Goal: Task Accomplishment & Management: Manage account settings

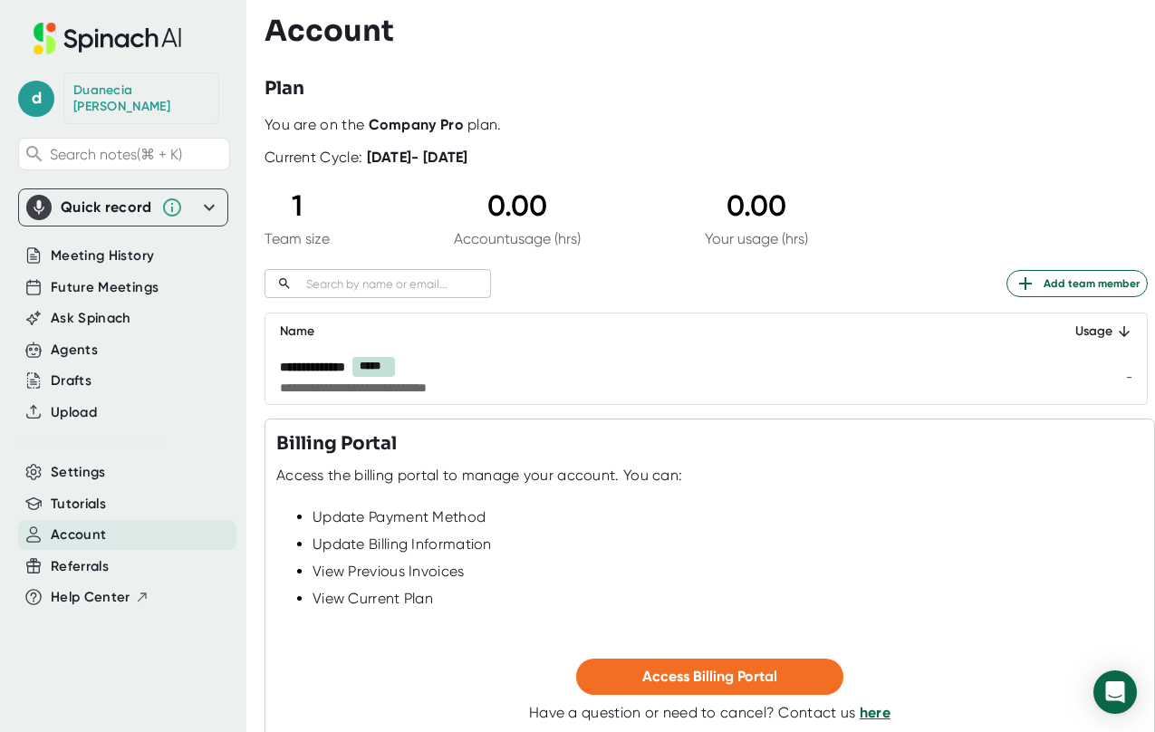
scroll to position [111, 0]
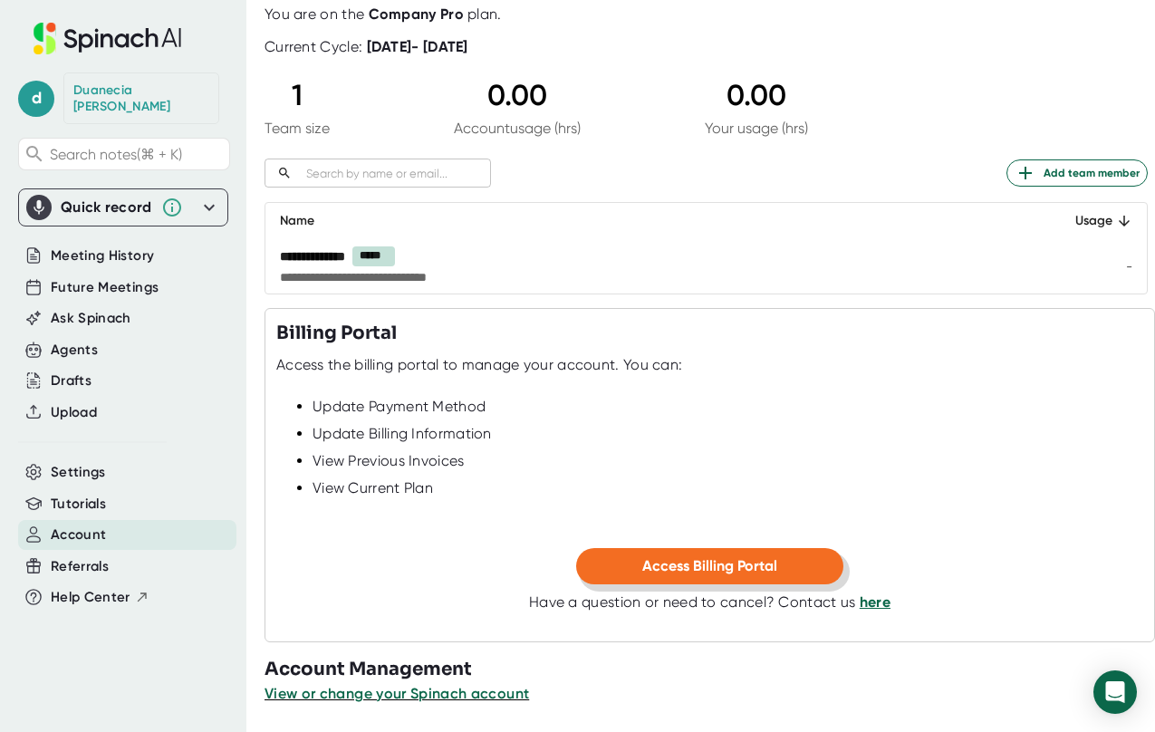
click at [701, 573] on span "Access Billing Portal" at bounding box center [709, 565] width 135 height 17
click at [471, 700] on span "View or change your Spinach account" at bounding box center [398, 693] width 266 height 17
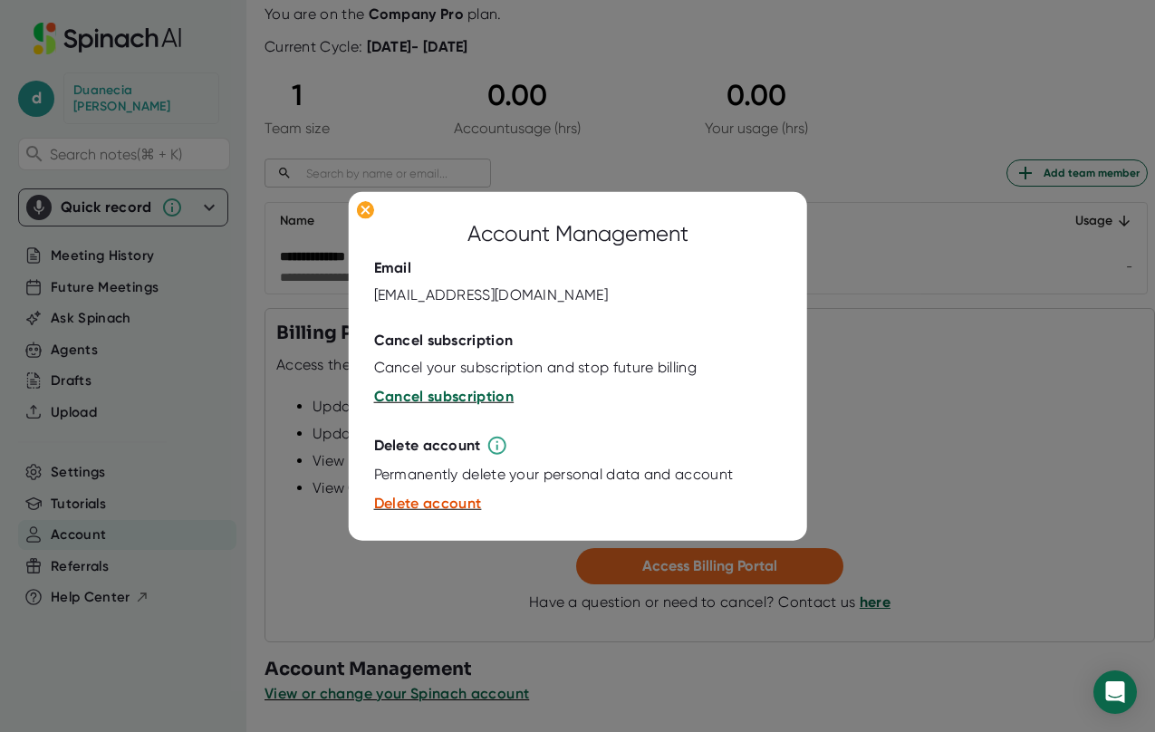
click at [452, 396] on span "Cancel subscription" at bounding box center [444, 396] width 140 height 17
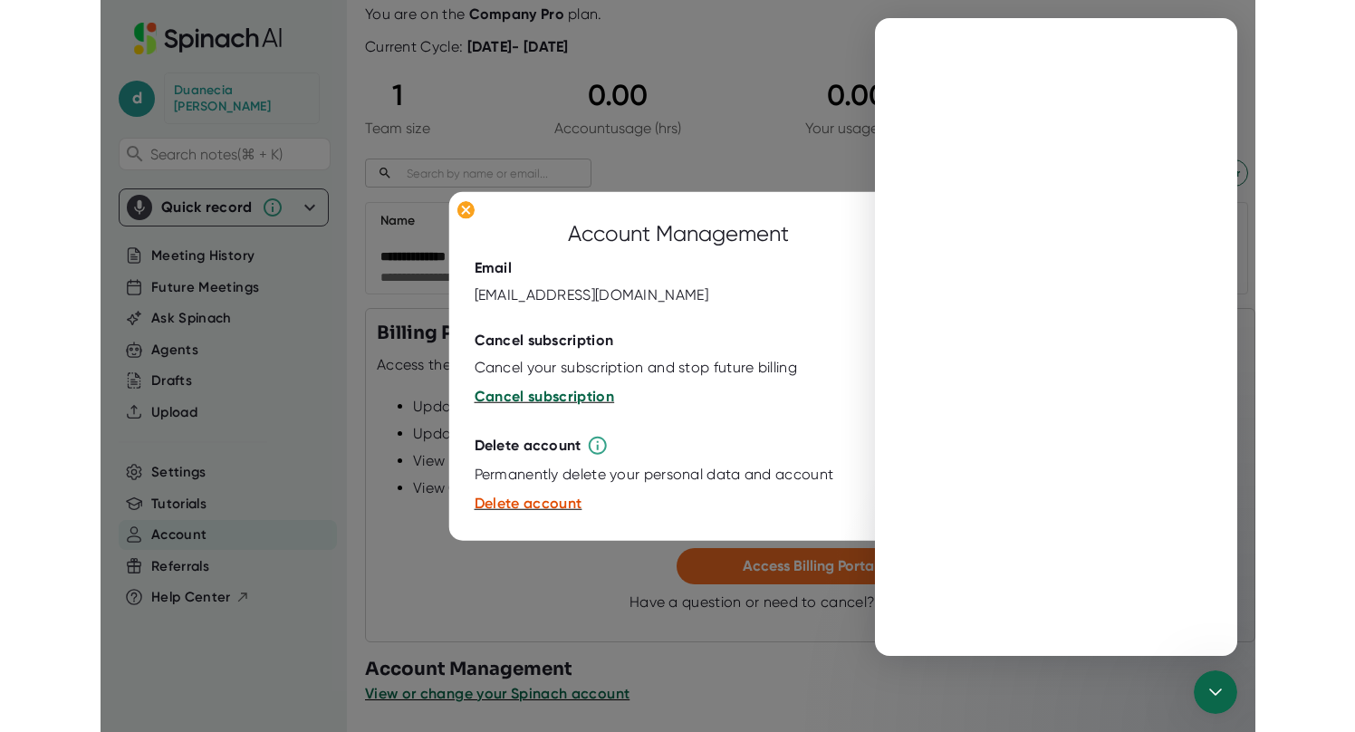
scroll to position [0, 0]
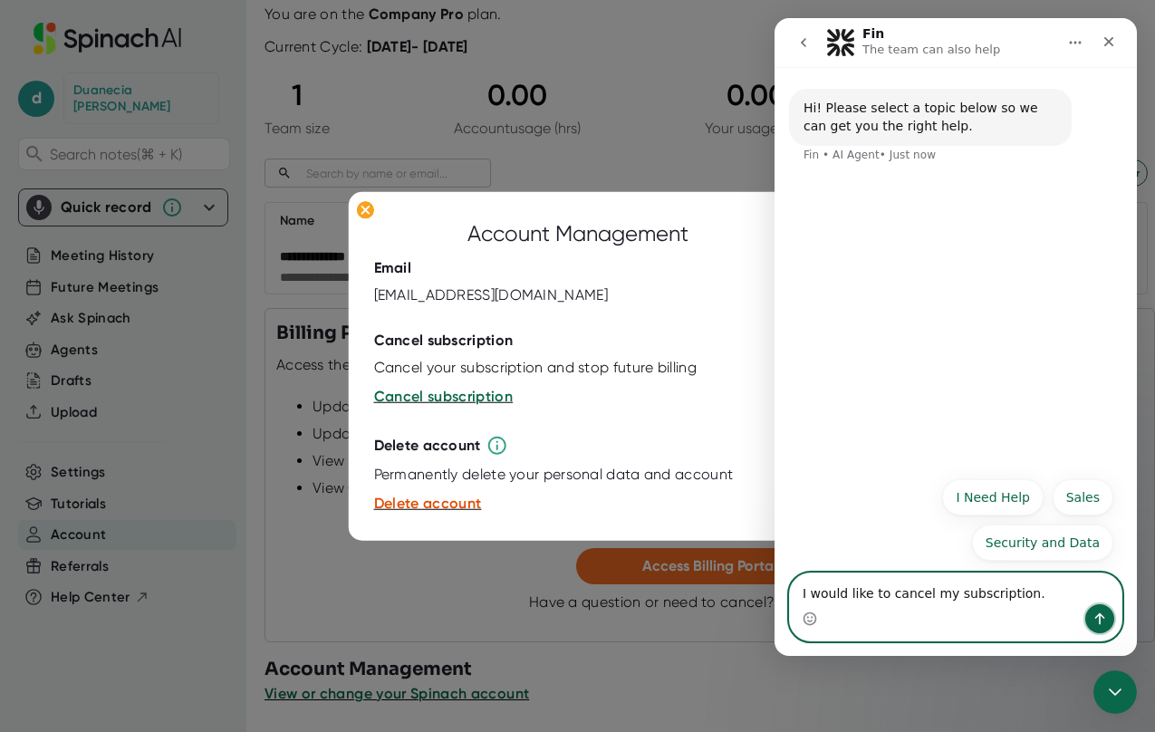
click at [1098, 620] on icon "Send a message…" at bounding box center [1100, 619] width 14 height 14
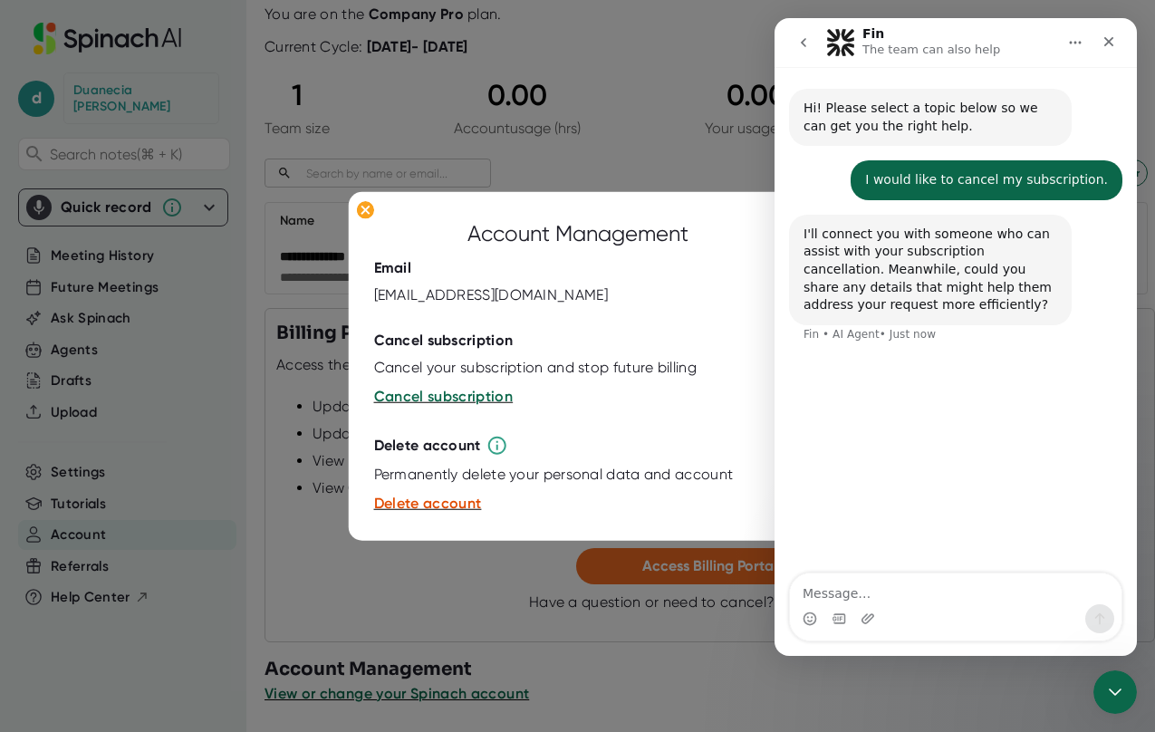
click at [921, 602] on textarea "Message…" at bounding box center [956, 588] width 332 height 31
click at [919, 601] on textarea "Message…" at bounding box center [956, 588] width 332 height 31
type textarea "No"
